Goal: Task Accomplishment & Management: Use online tool/utility

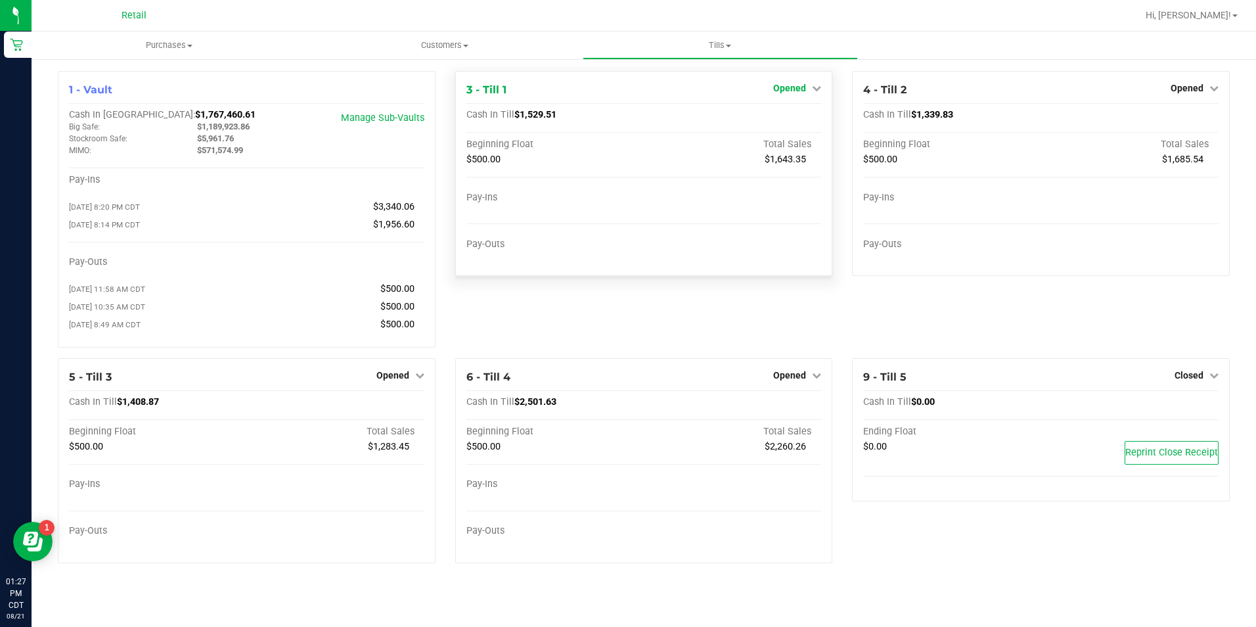
click at [794, 89] on span "Opened" at bounding box center [789, 88] width 33 height 11
click at [799, 118] on link "Close Till" at bounding box center [791, 115] width 35 height 11
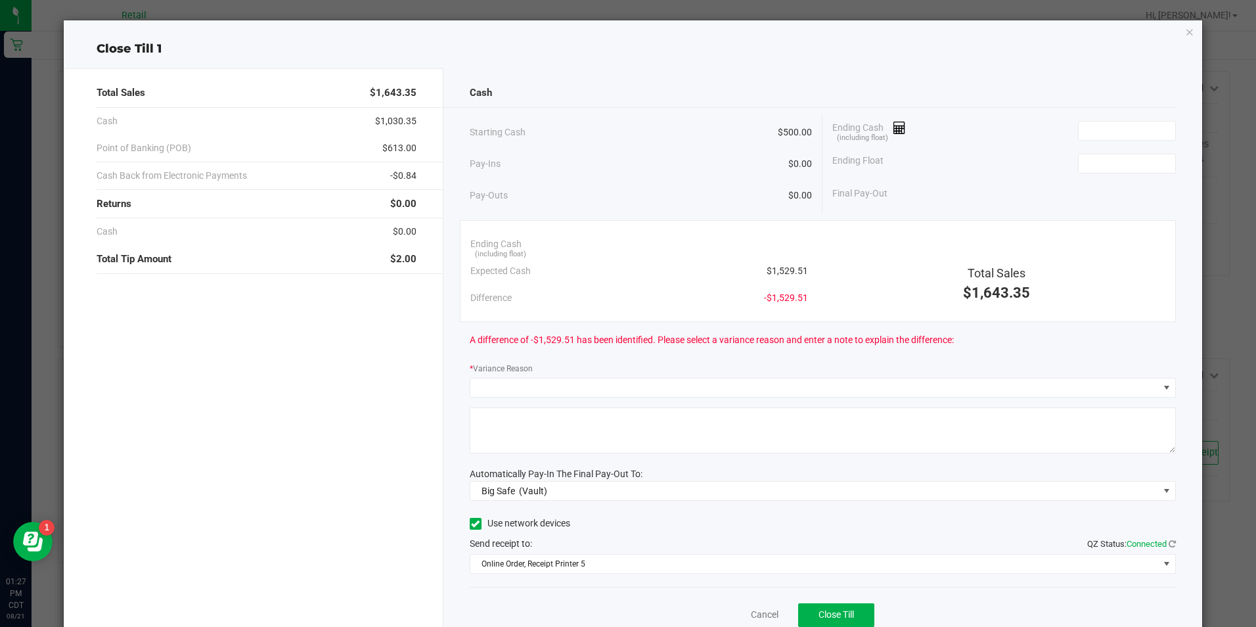
click at [1185, 32] on icon "button" at bounding box center [1189, 32] width 9 height 16
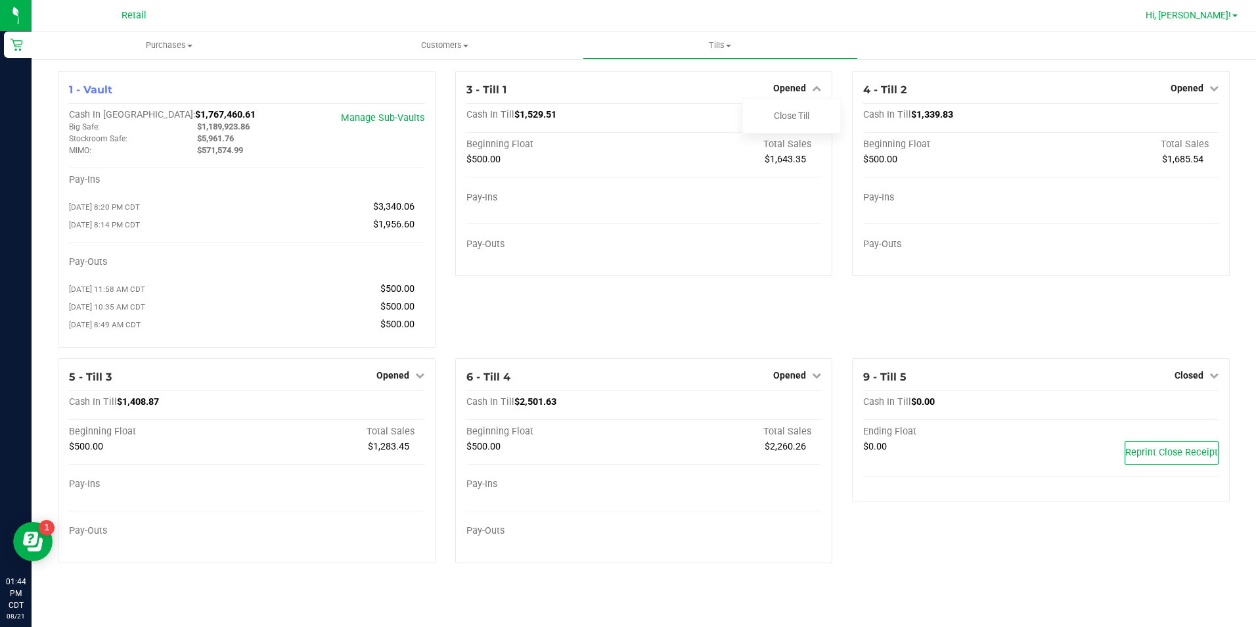
click at [1218, 16] on span "Hi, [PERSON_NAME]!" at bounding box center [1188, 15] width 85 height 11
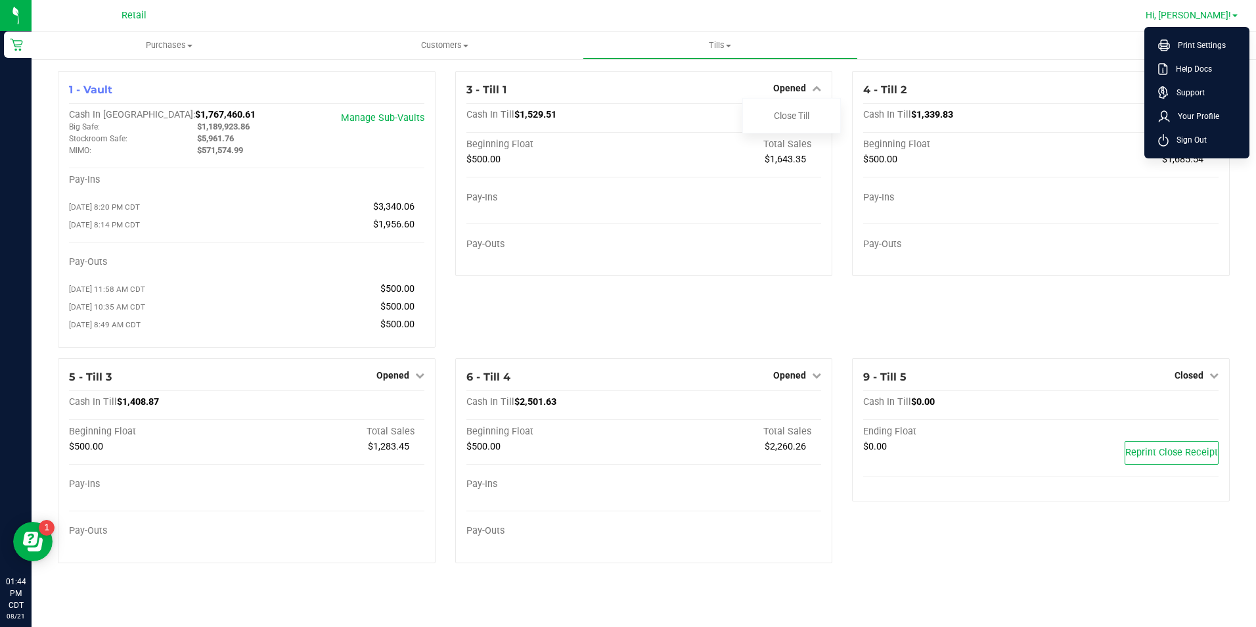
click at [1203, 145] on span "Sign Out" at bounding box center [1188, 139] width 38 height 13
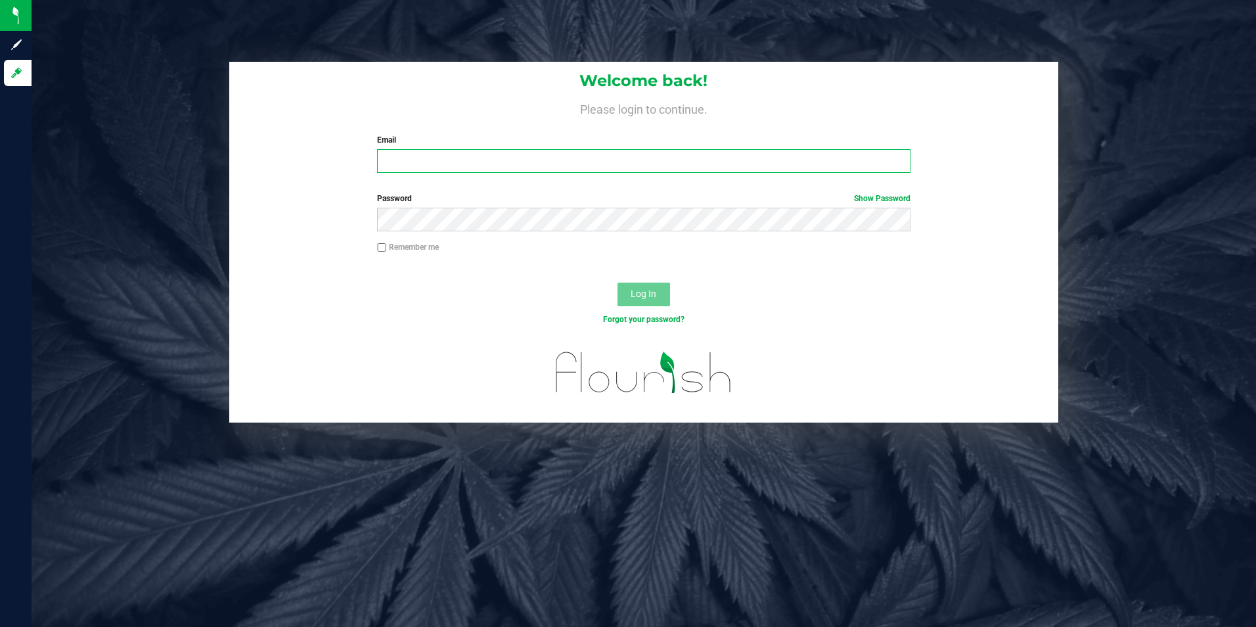
click at [441, 158] on input "Email" at bounding box center [643, 161] width 533 height 24
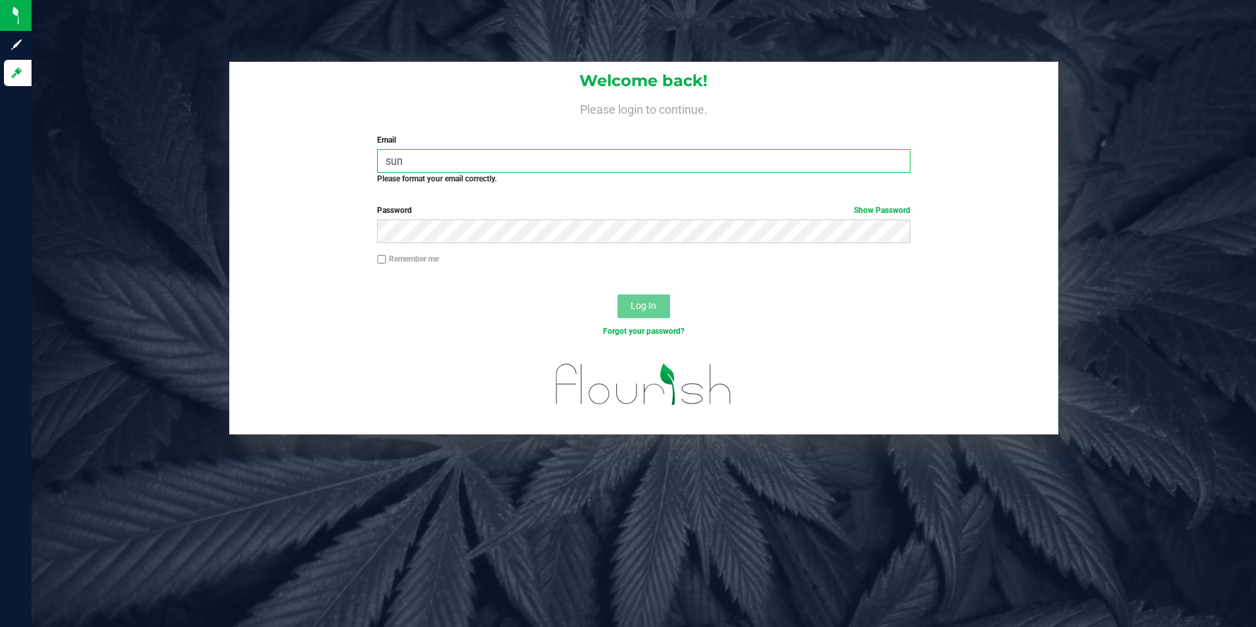
type input "[EMAIL_ADDRESS][PERSON_NAME][DOMAIN_NAME]"
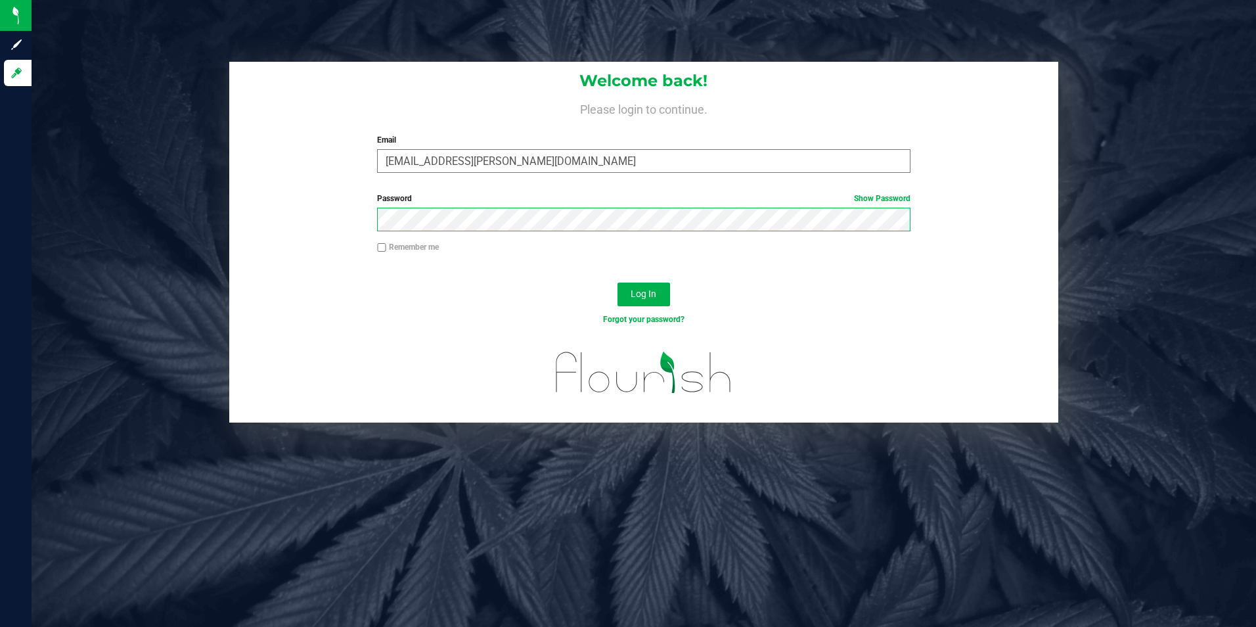
click at [617, 282] on button "Log In" at bounding box center [643, 294] width 53 height 24
